Goal: Transaction & Acquisition: Purchase product/service

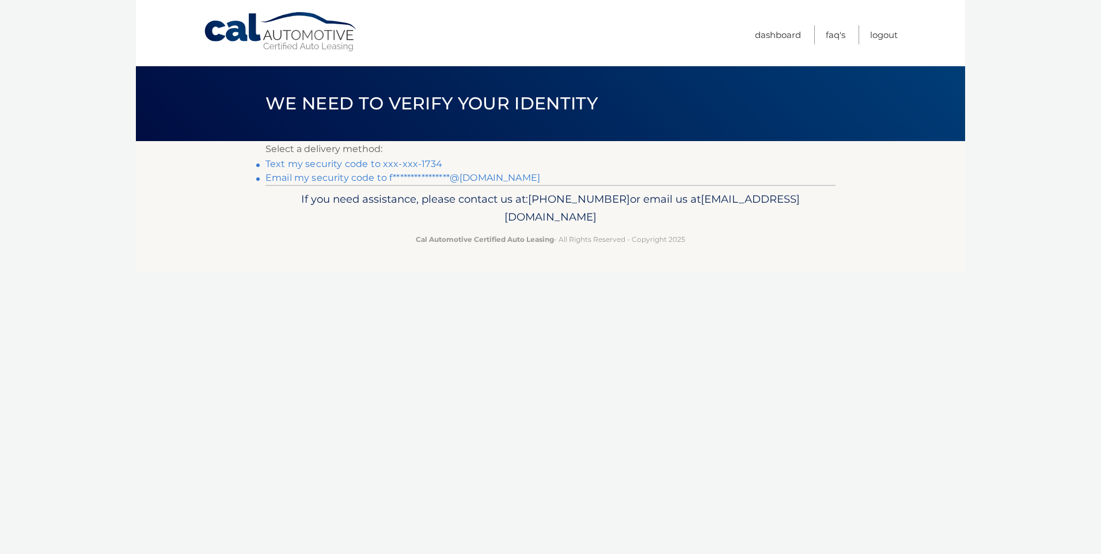
click at [330, 161] on link "Text my security code to xxx-xxx-1734" at bounding box center [353, 163] width 177 height 11
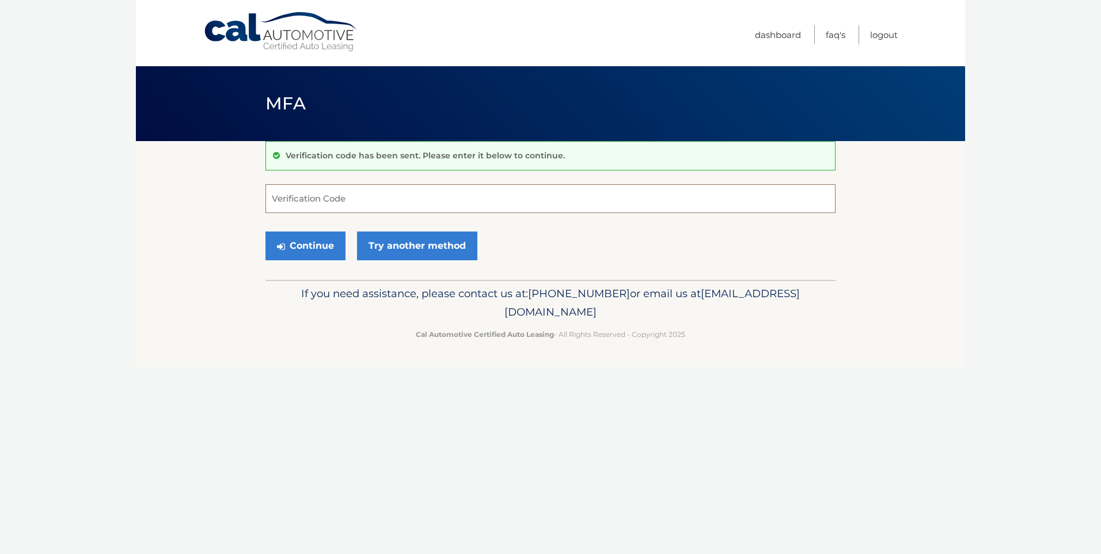
click at [333, 202] on input "Verification Code" at bounding box center [550, 198] width 570 height 29
type input "342172"
click at [324, 248] on button "Continue" at bounding box center [305, 246] width 80 height 29
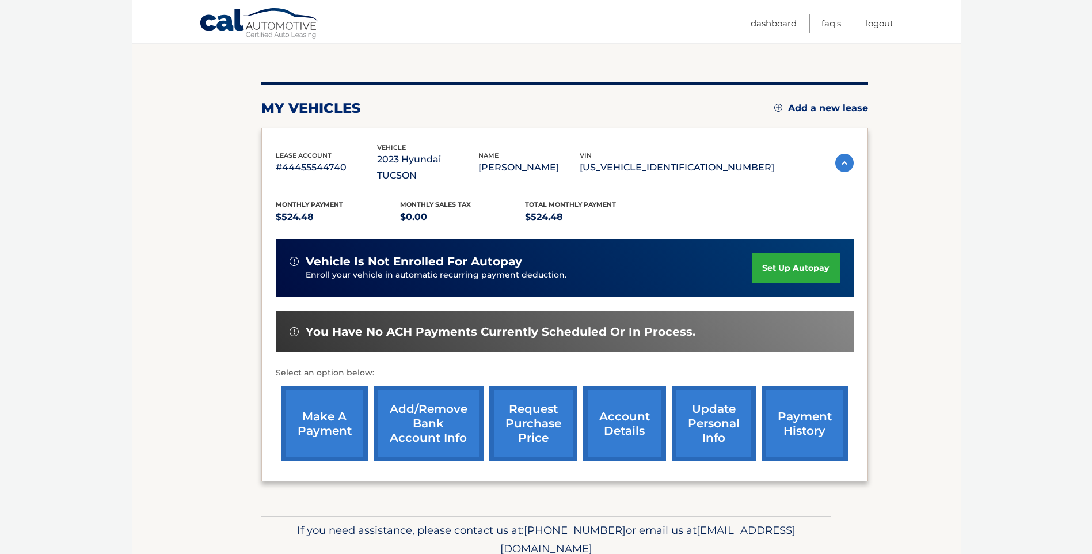
scroll to position [115, 0]
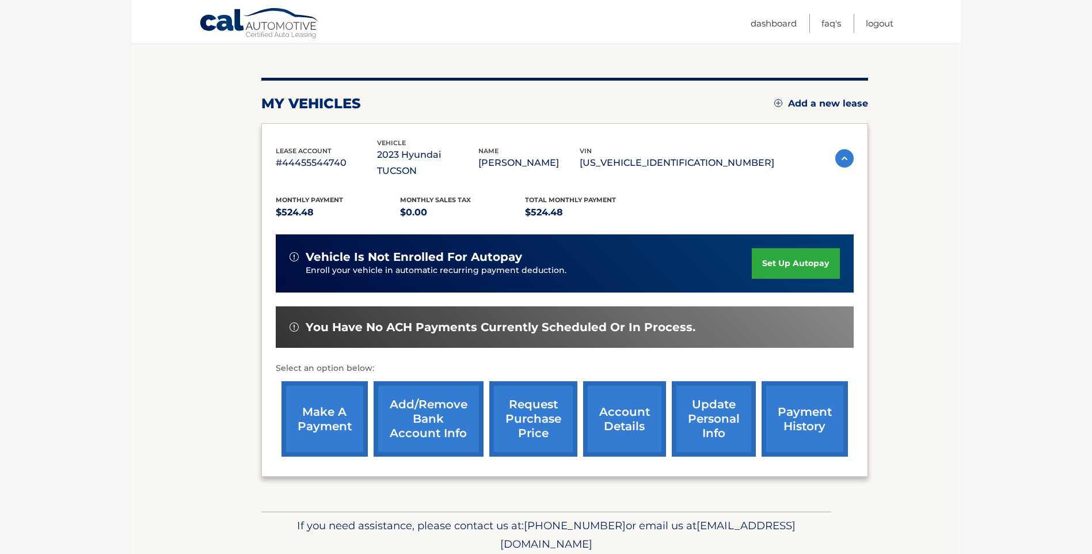
click at [336, 402] on link "make a payment" at bounding box center [325, 418] width 86 height 75
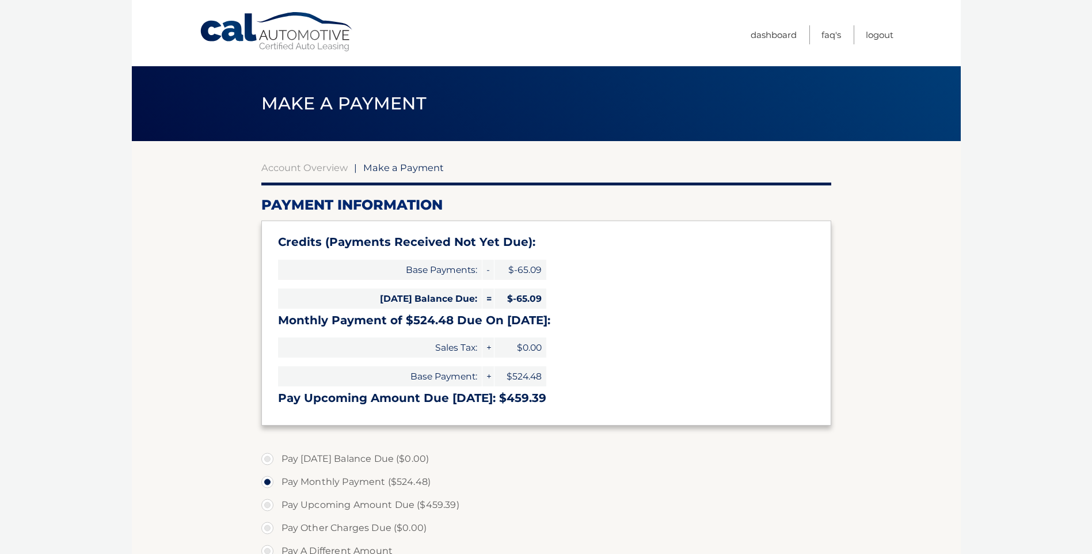
select select "YzE3Nzc4ZDYtODVmYy00MDcwLWJlODUtNjdkNjliOTBkNjAz"
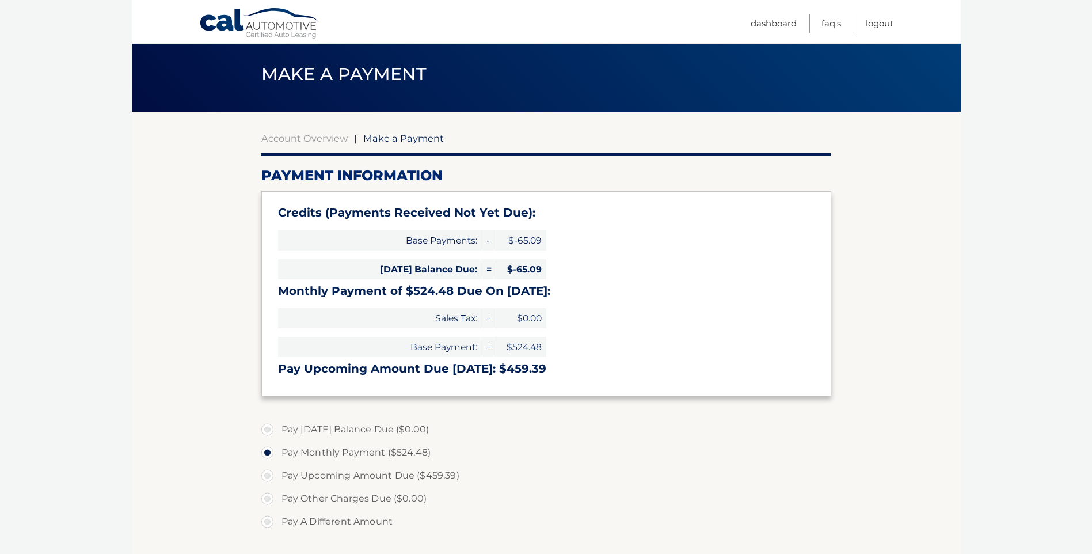
scroll to position [58, 0]
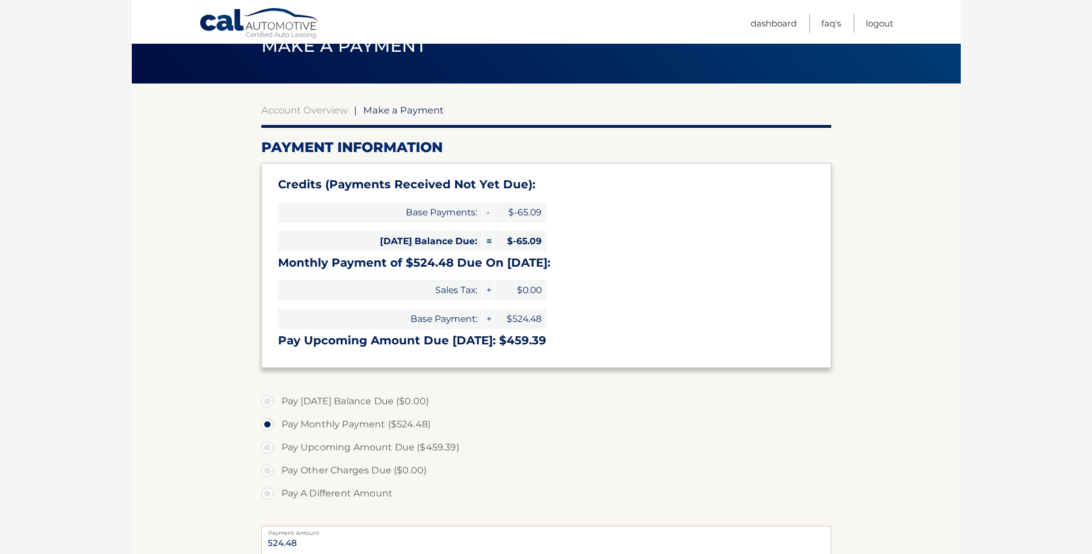
click at [270, 487] on label "Pay A Different Amount" at bounding box center [546, 493] width 570 height 23
click at [270, 487] on input "Pay A Different Amount" at bounding box center [272, 491] width 12 height 18
radio input "true"
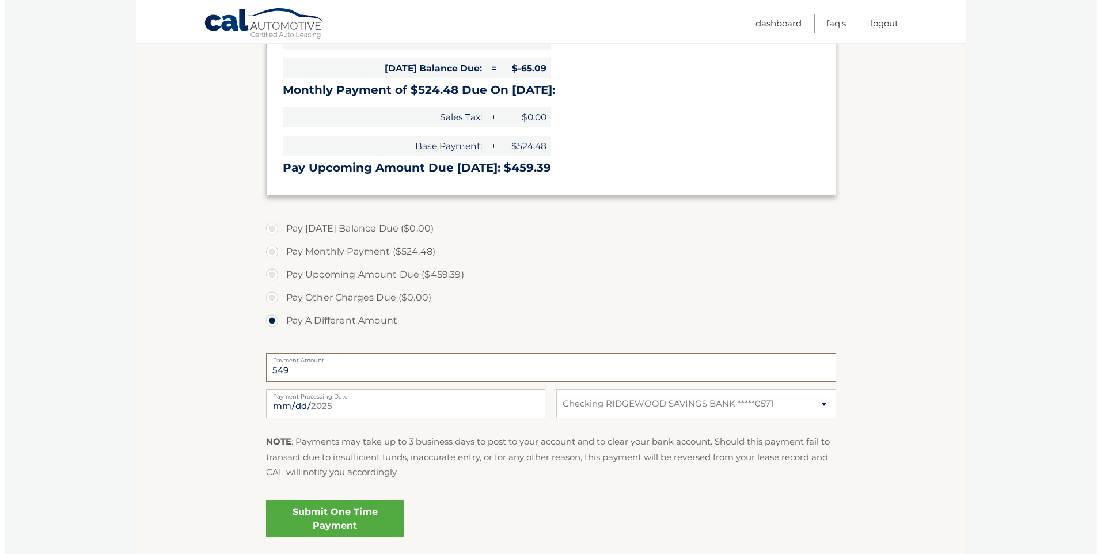
scroll to position [231, 0]
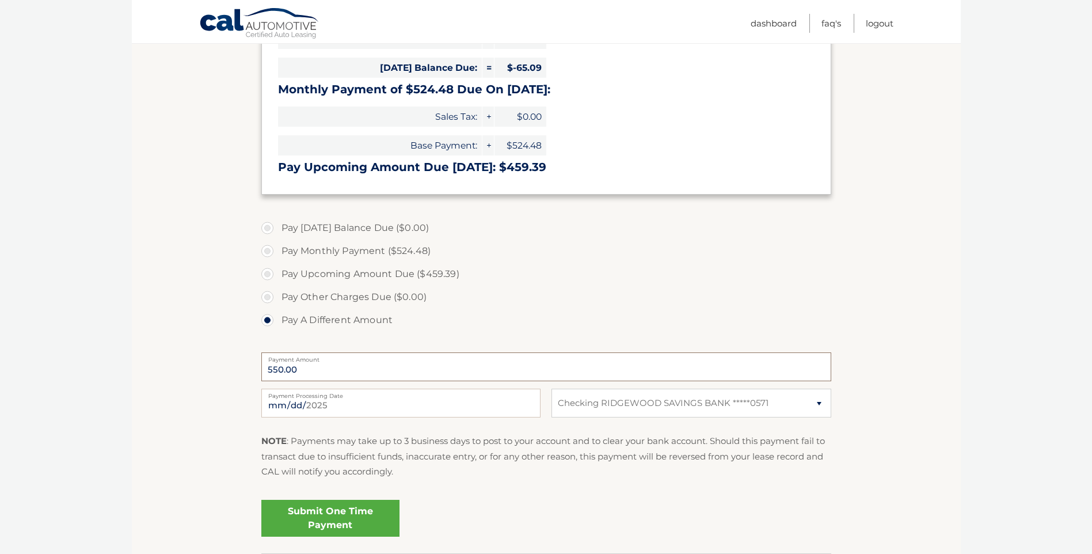
type input "550.00"
click at [339, 514] on link "Submit One Time Payment" at bounding box center [330, 518] width 138 height 37
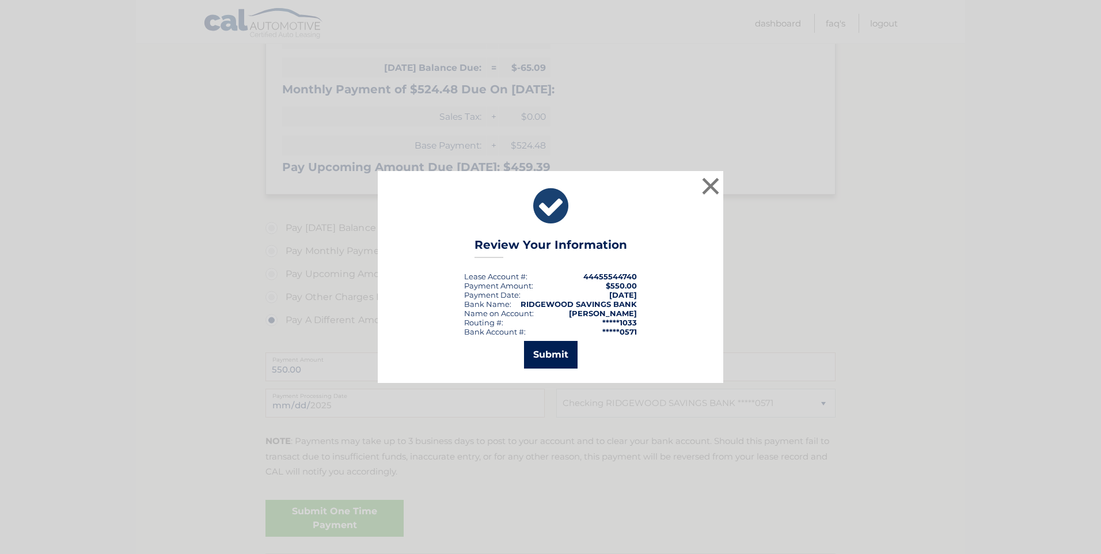
click at [541, 361] on button "Submit" at bounding box center [551, 355] width 54 height 28
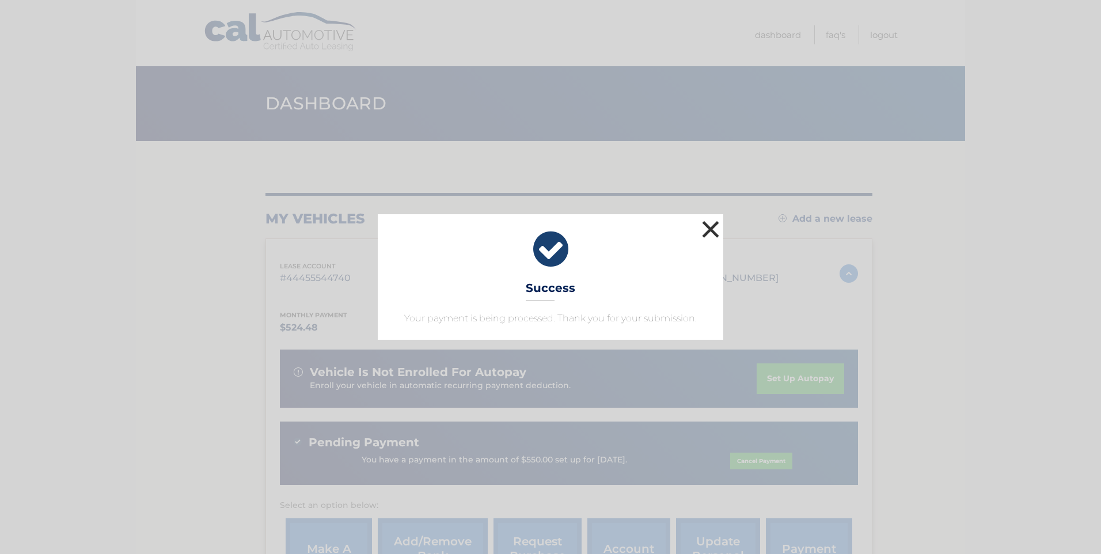
click at [713, 225] on button "×" at bounding box center [710, 229] width 23 height 23
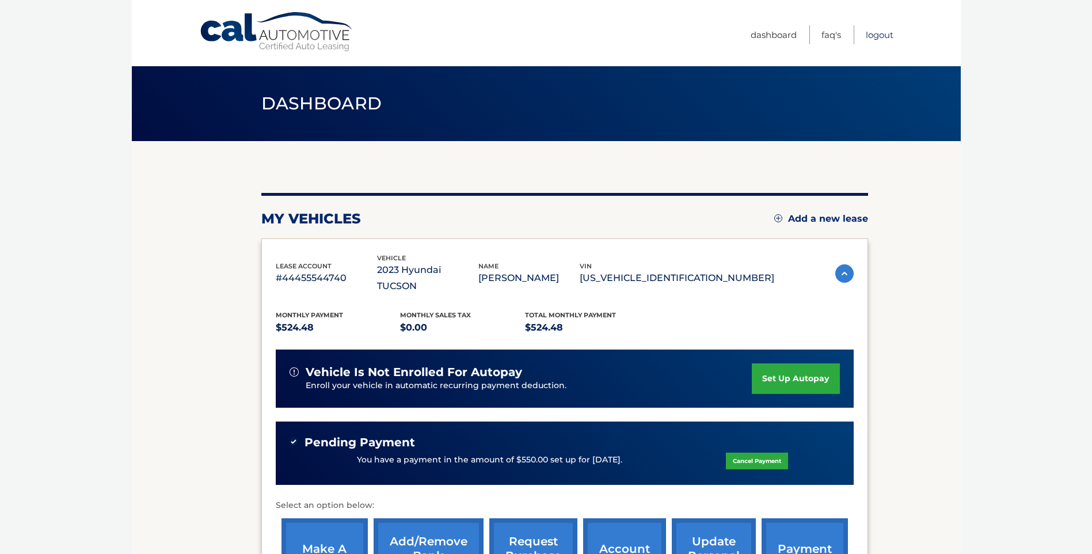
click at [887, 31] on link "Logout" at bounding box center [880, 34] width 28 height 19
